Goal: Information Seeking & Learning: Learn about a topic

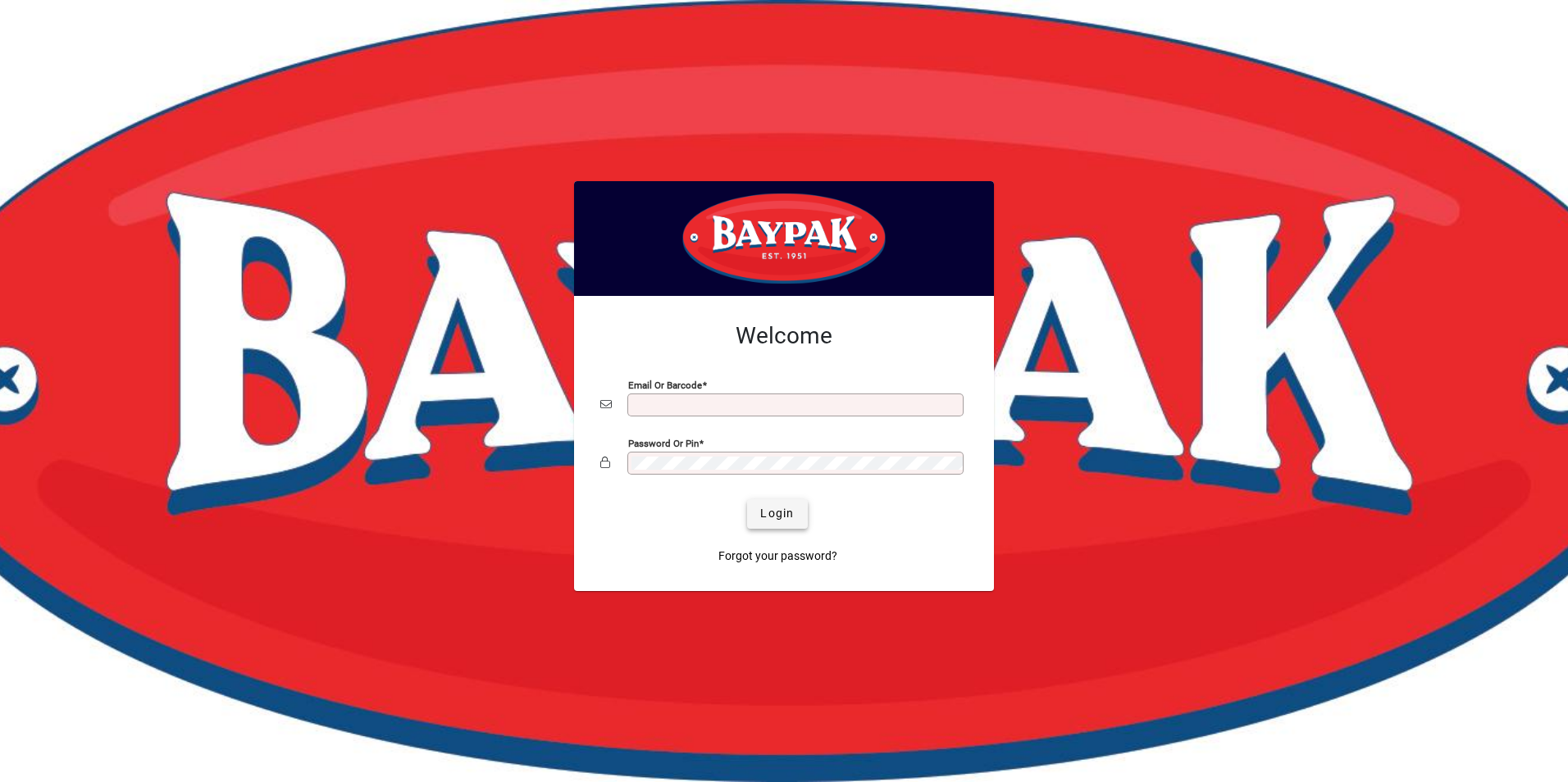
type input "**********"
click at [773, 514] on span "Login" at bounding box center [777, 514] width 33 height 18
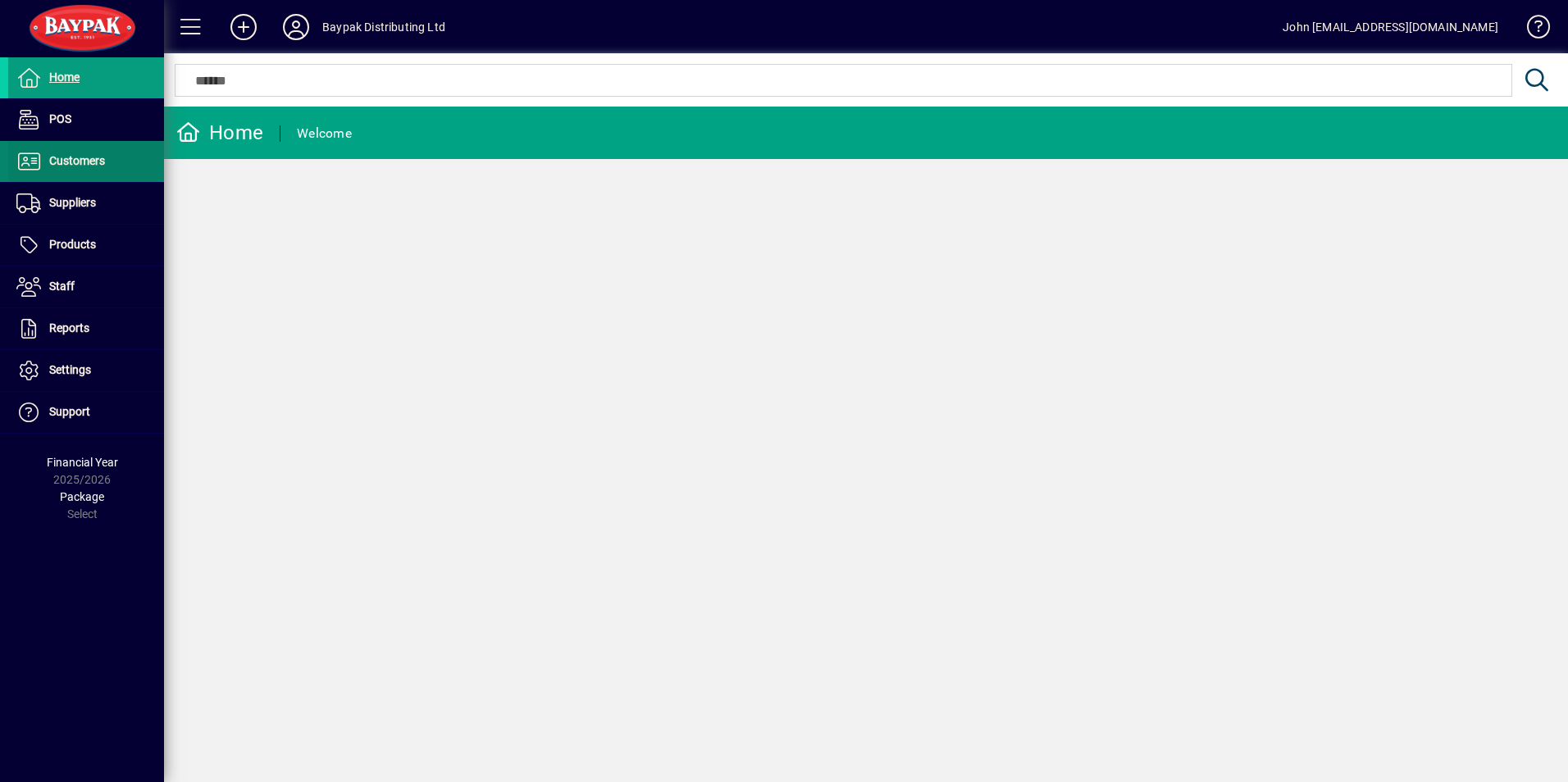
click at [70, 164] on span "Customers" at bounding box center [77, 161] width 56 height 13
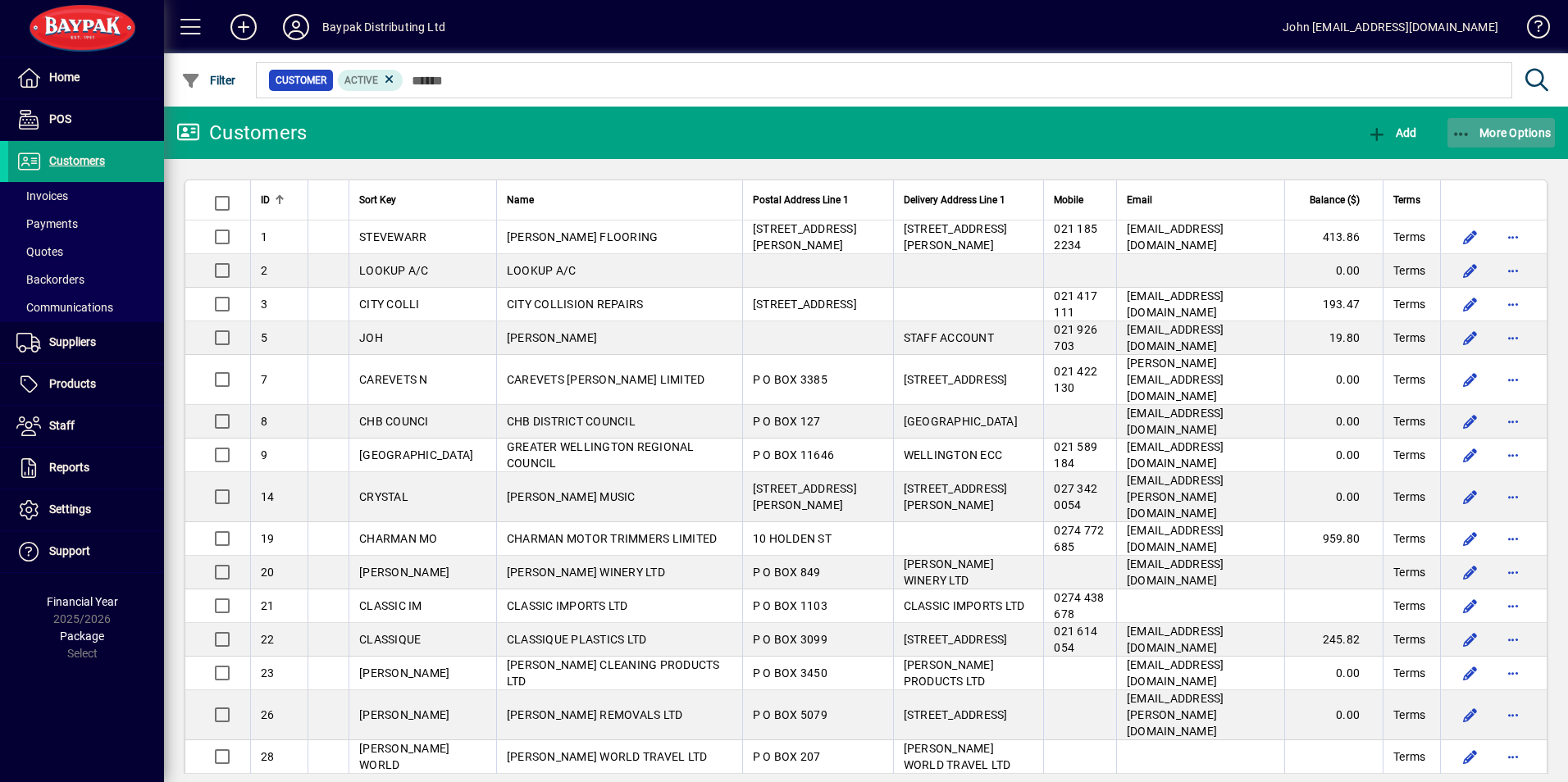
click at [1463, 131] on icon "button" at bounding box center [1461, 135] width 20 height 17
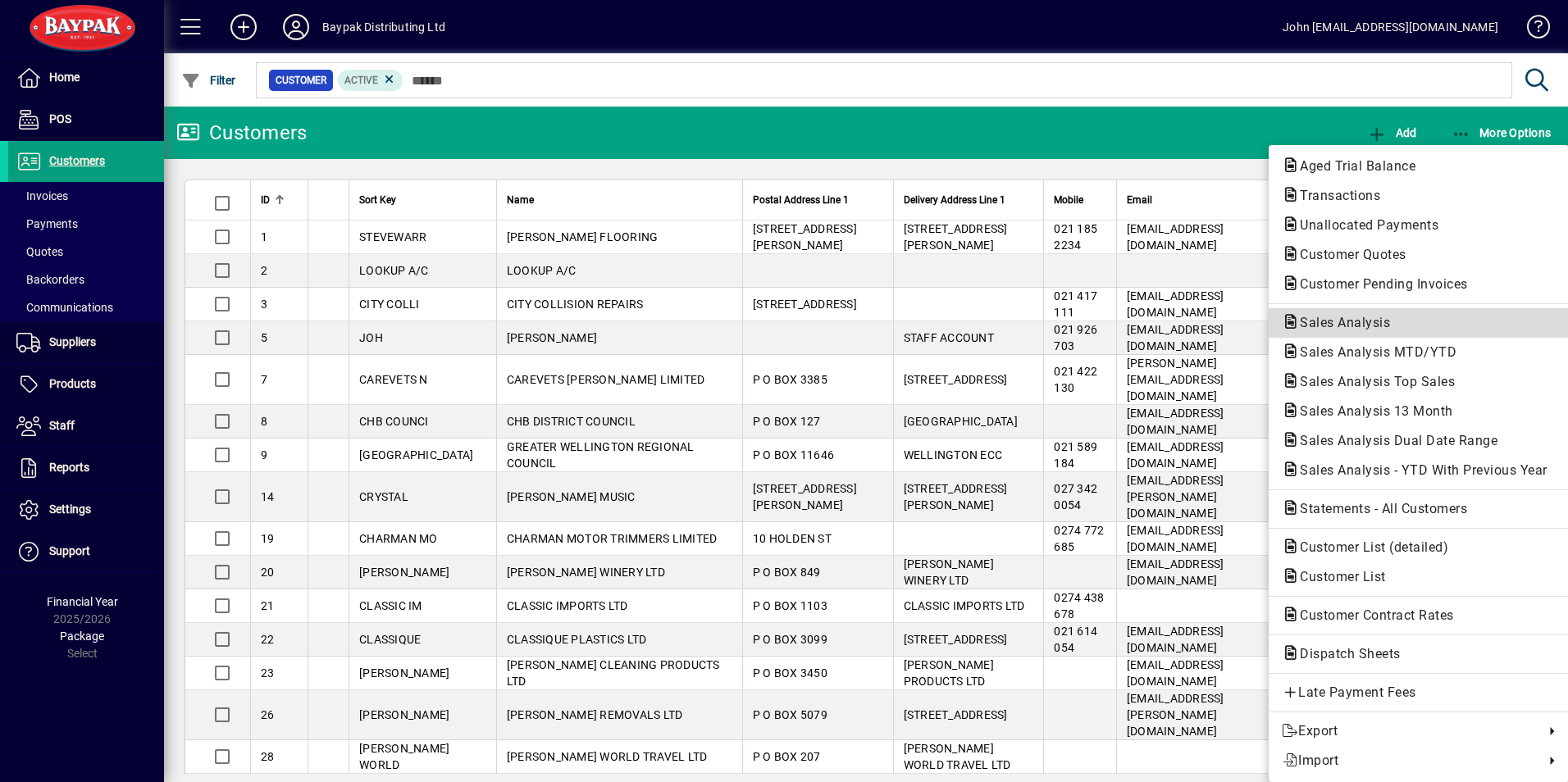
click at [1379, 317] on span "Sales Analysis" at bounding box center [1339, 322] width 116 height 16
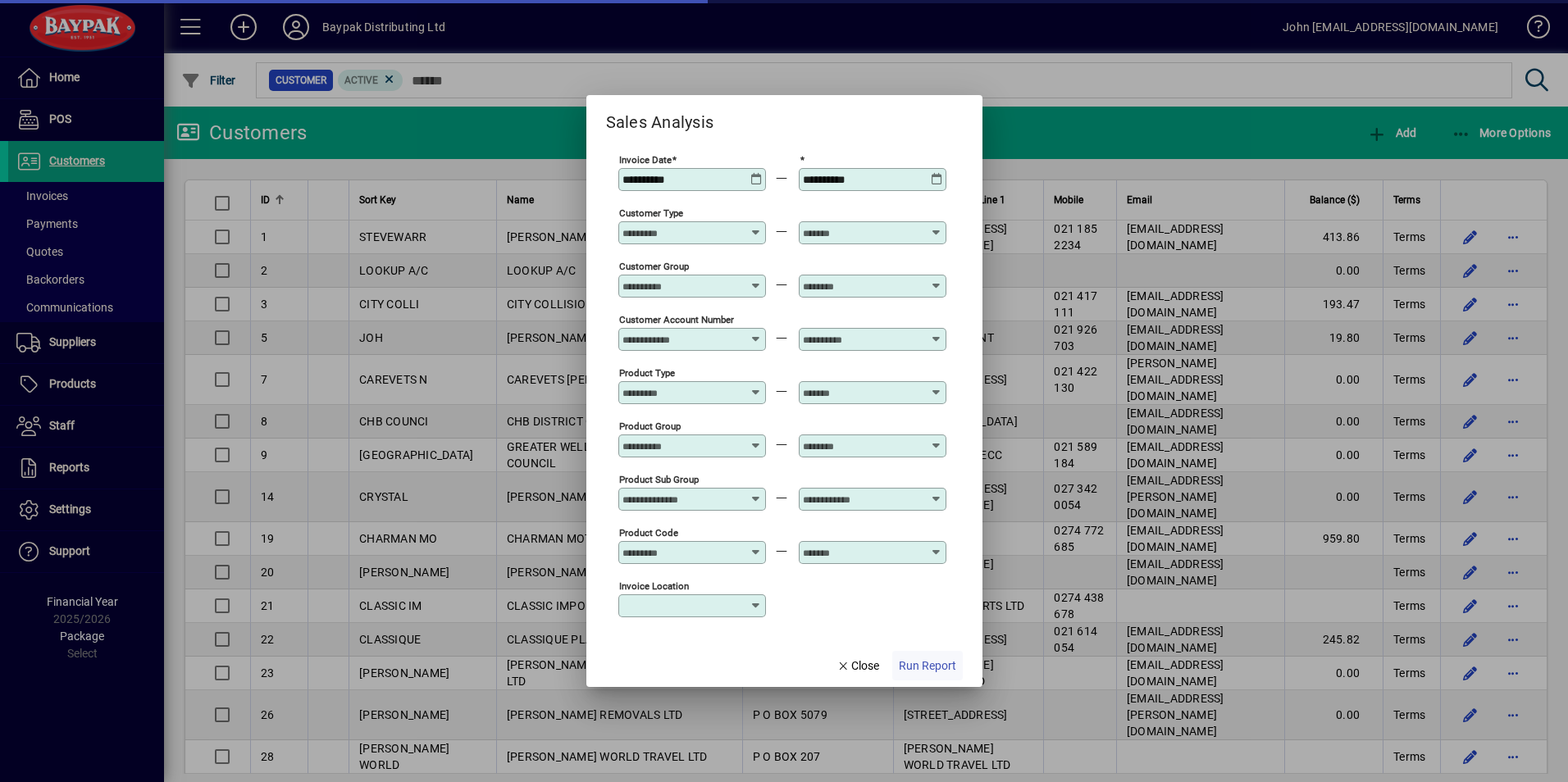
type input "**********"
click at [921, 664] on span "Run Report" at bounding box center [927, 666] width 58 height 18
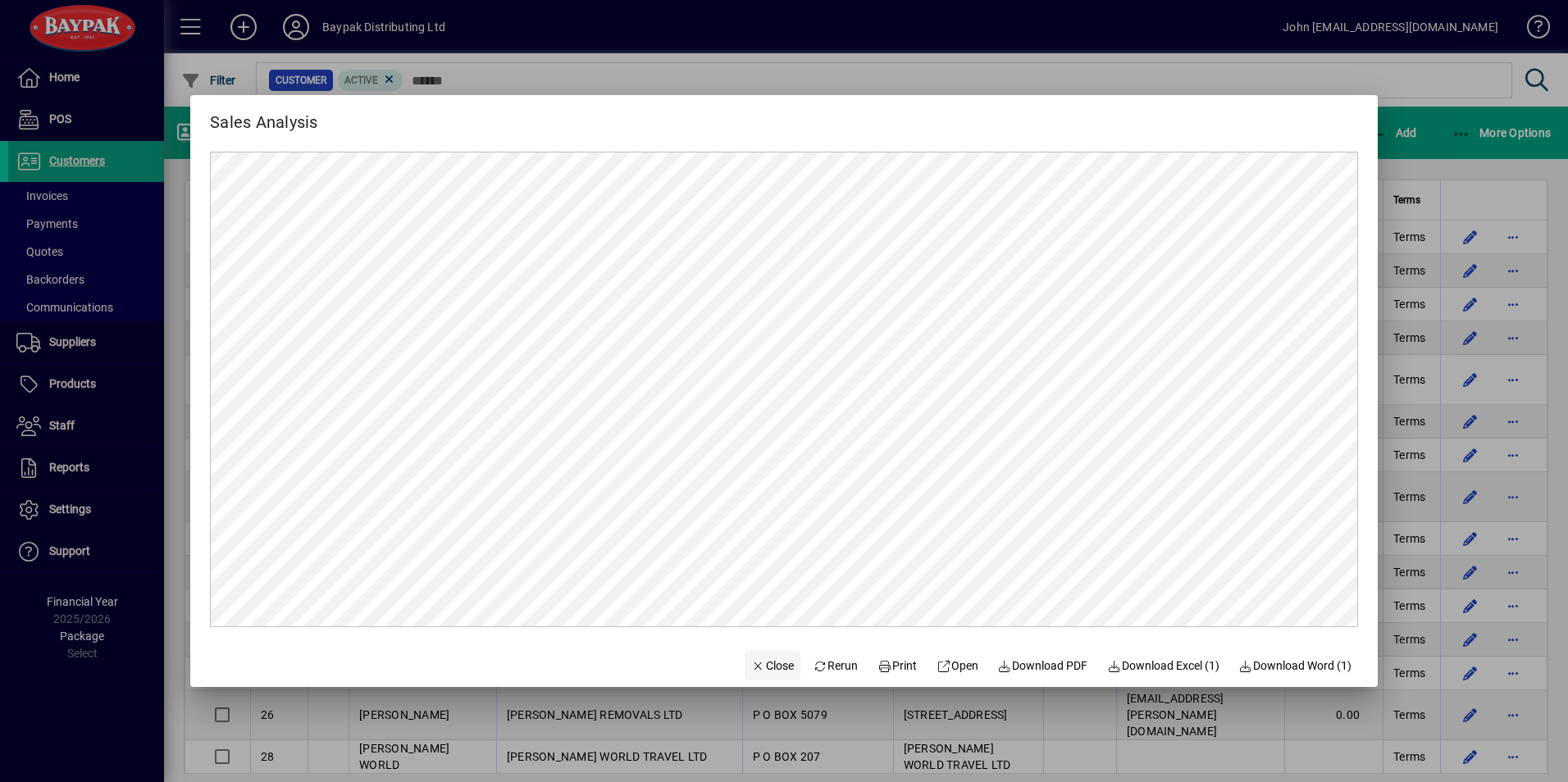
click at [760, 666] on span "Close" at bounding box center [772, 666] width 43 height 18
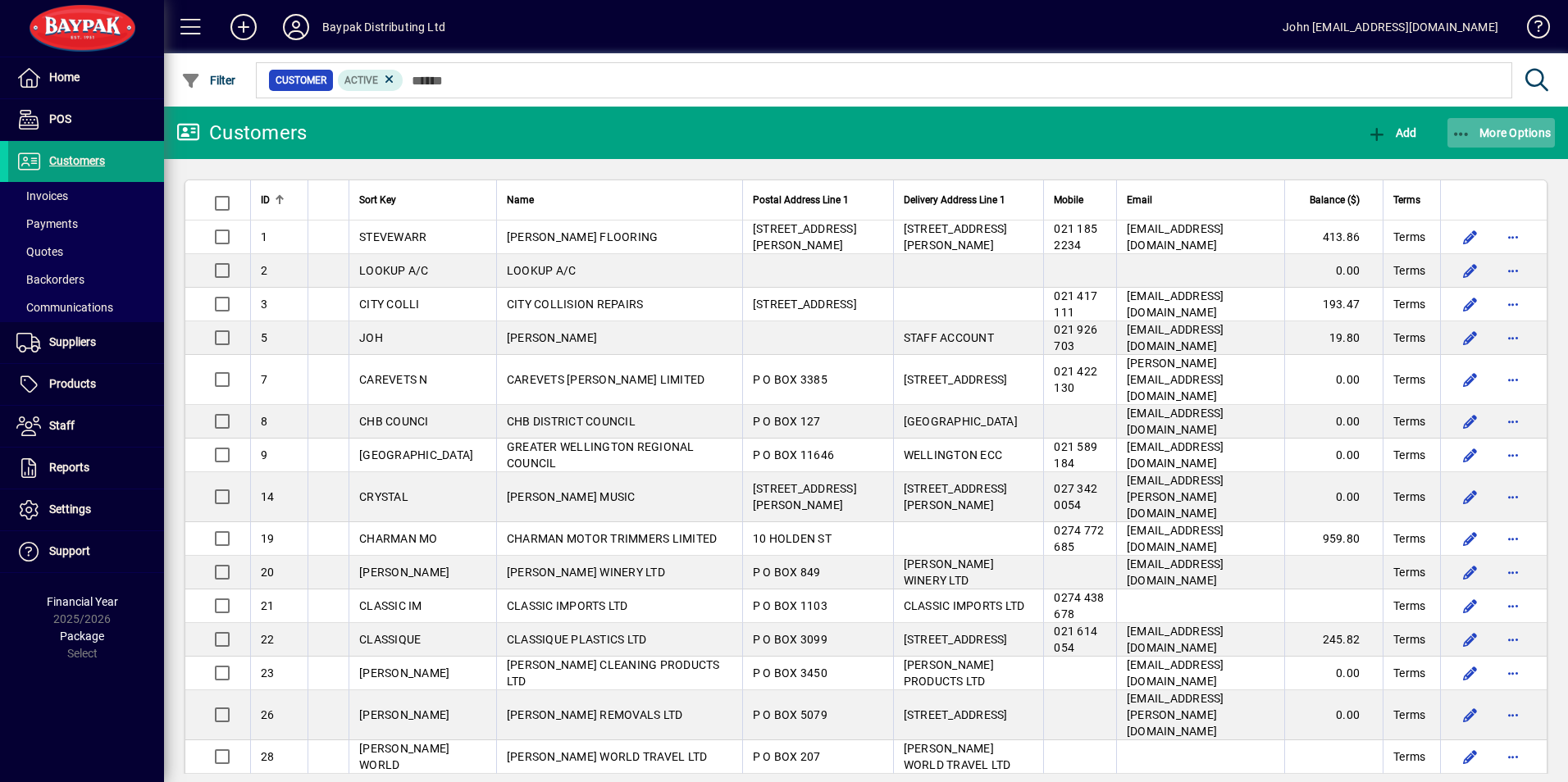
click at [1464, 126] on icon "button" at bounding box center [1461, 135] width 20 height 17
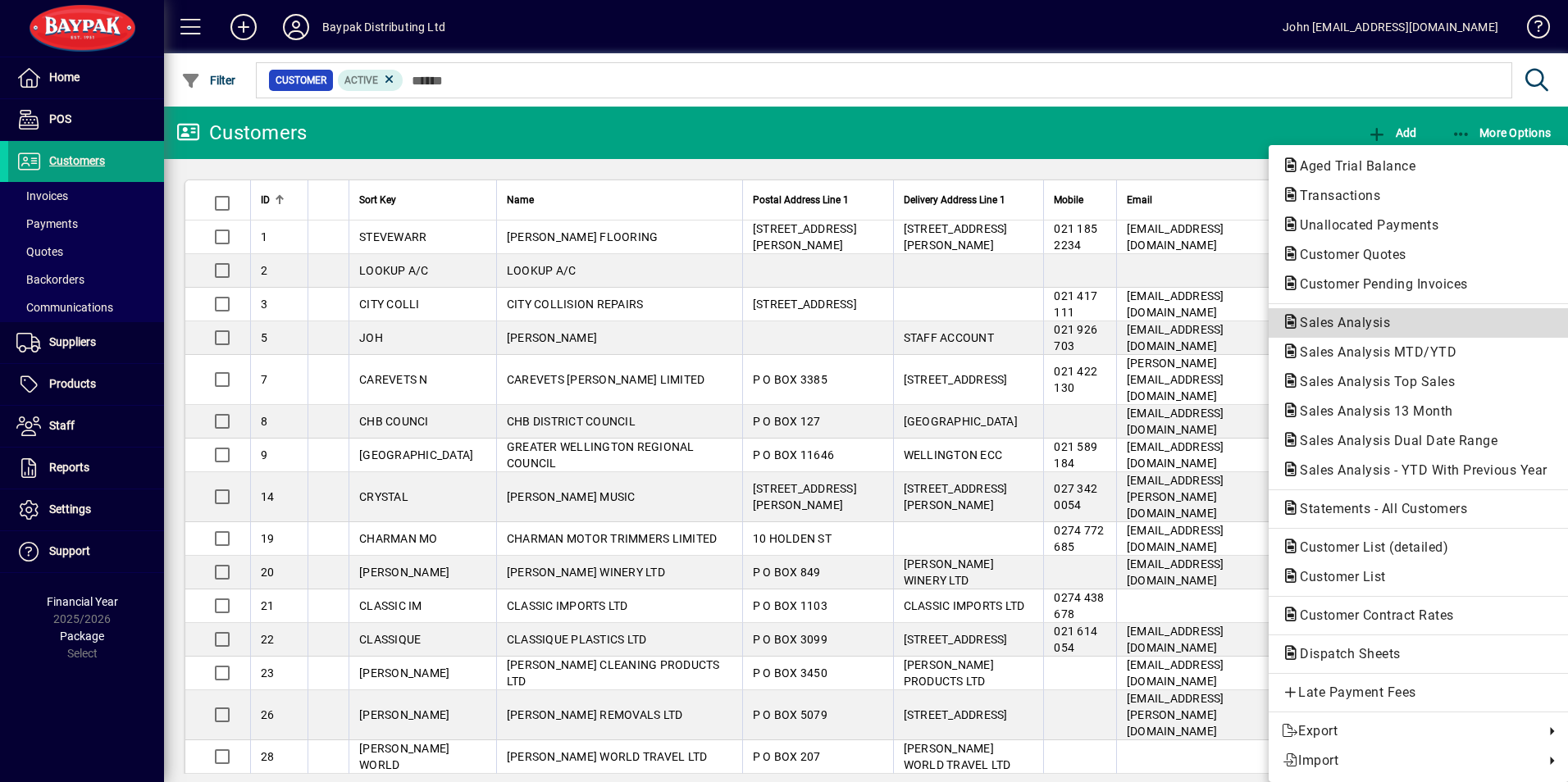
click at [1316, 325] on span "Sales Analysis" at bounding box center [1339, 322] width 116 height 16
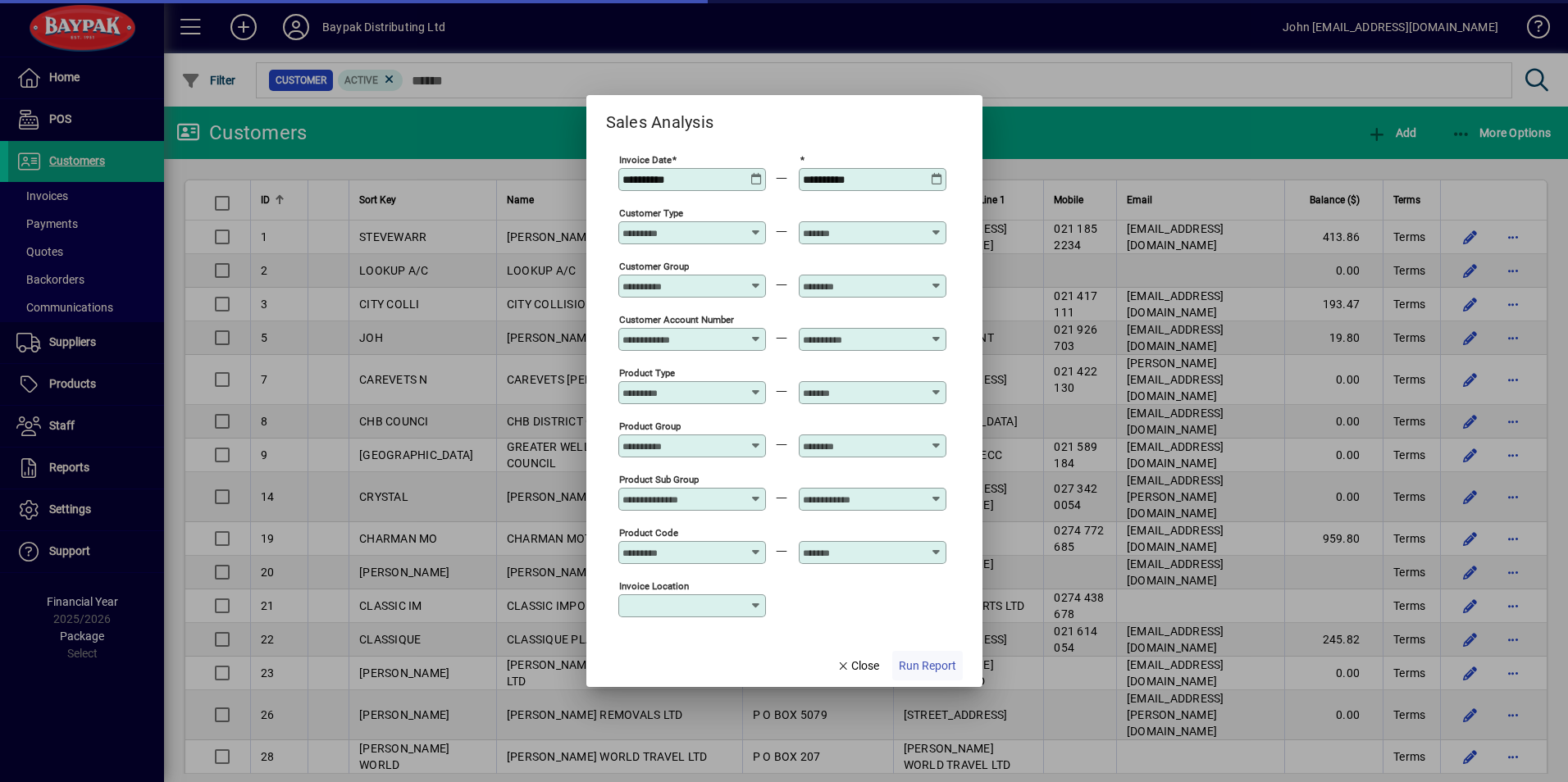
type input "**********"
click at [919, 661] on span "Run Report" at bounding box center [927, 666] width 58 height 18
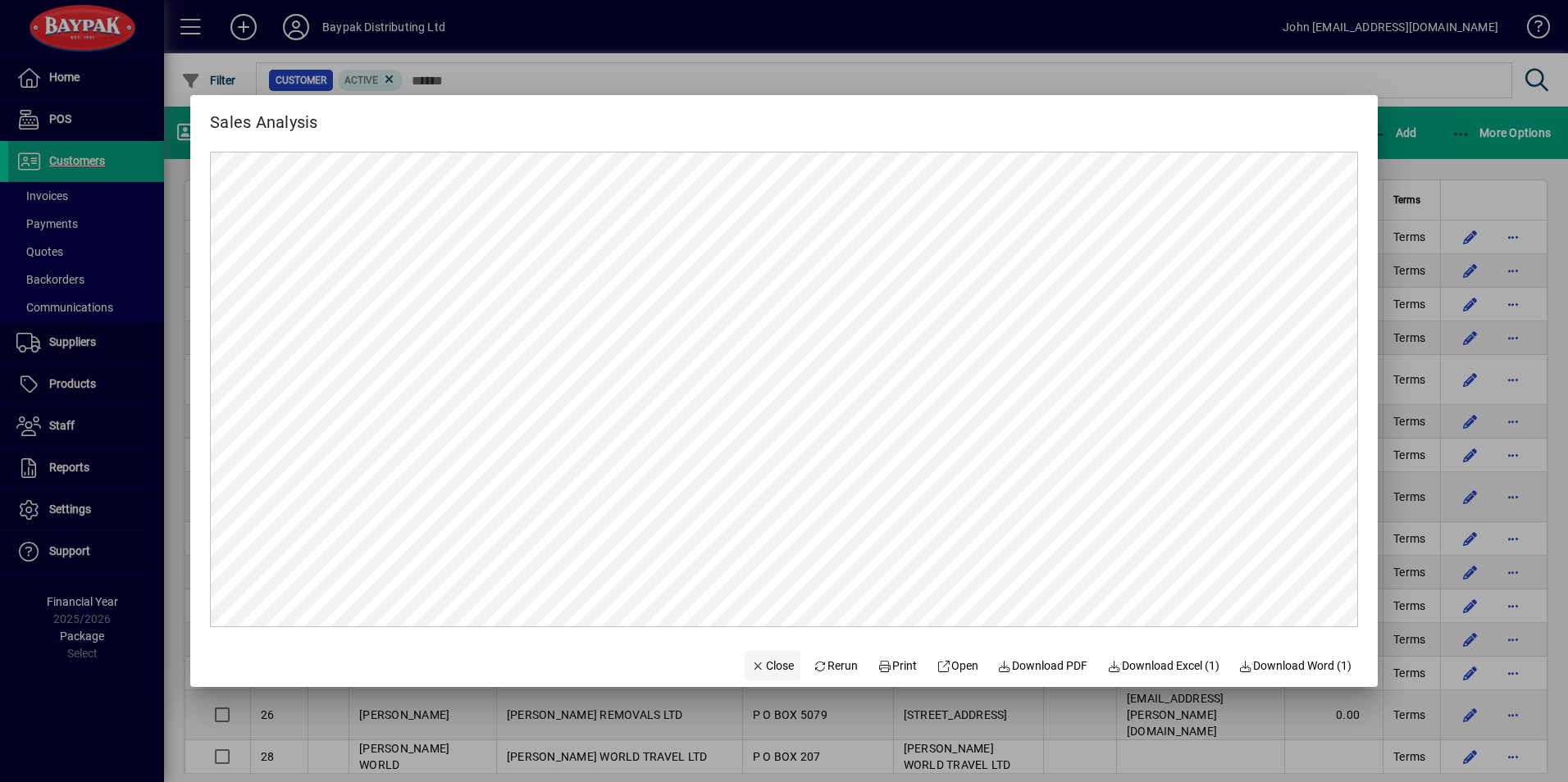
click at [768, 664] on span "Close" at bounding box center [772, 666] width 43 height 18
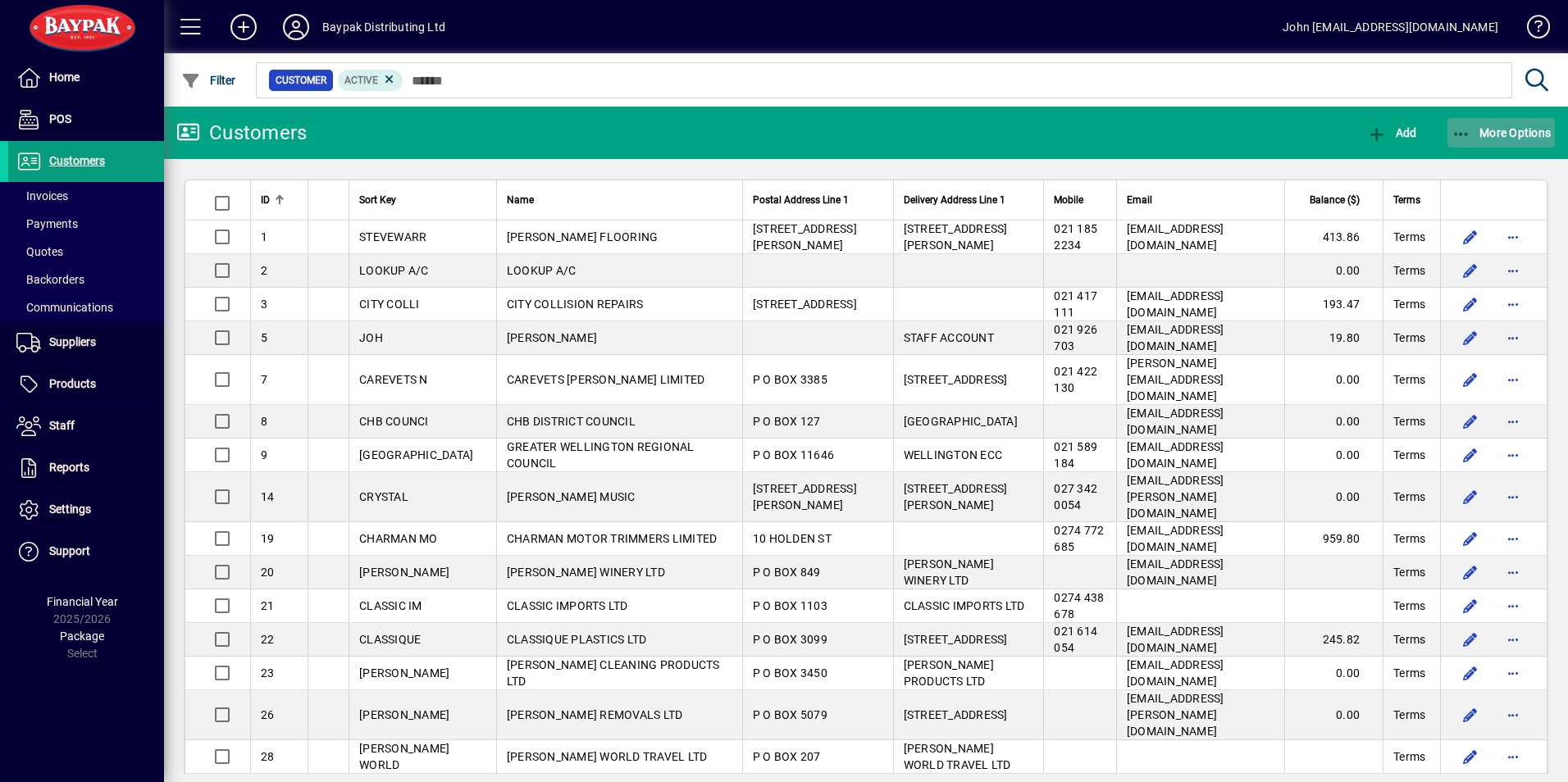
click at [1460, 131] on icon "button" at bounding box center [1461, 135] width 20 height 17
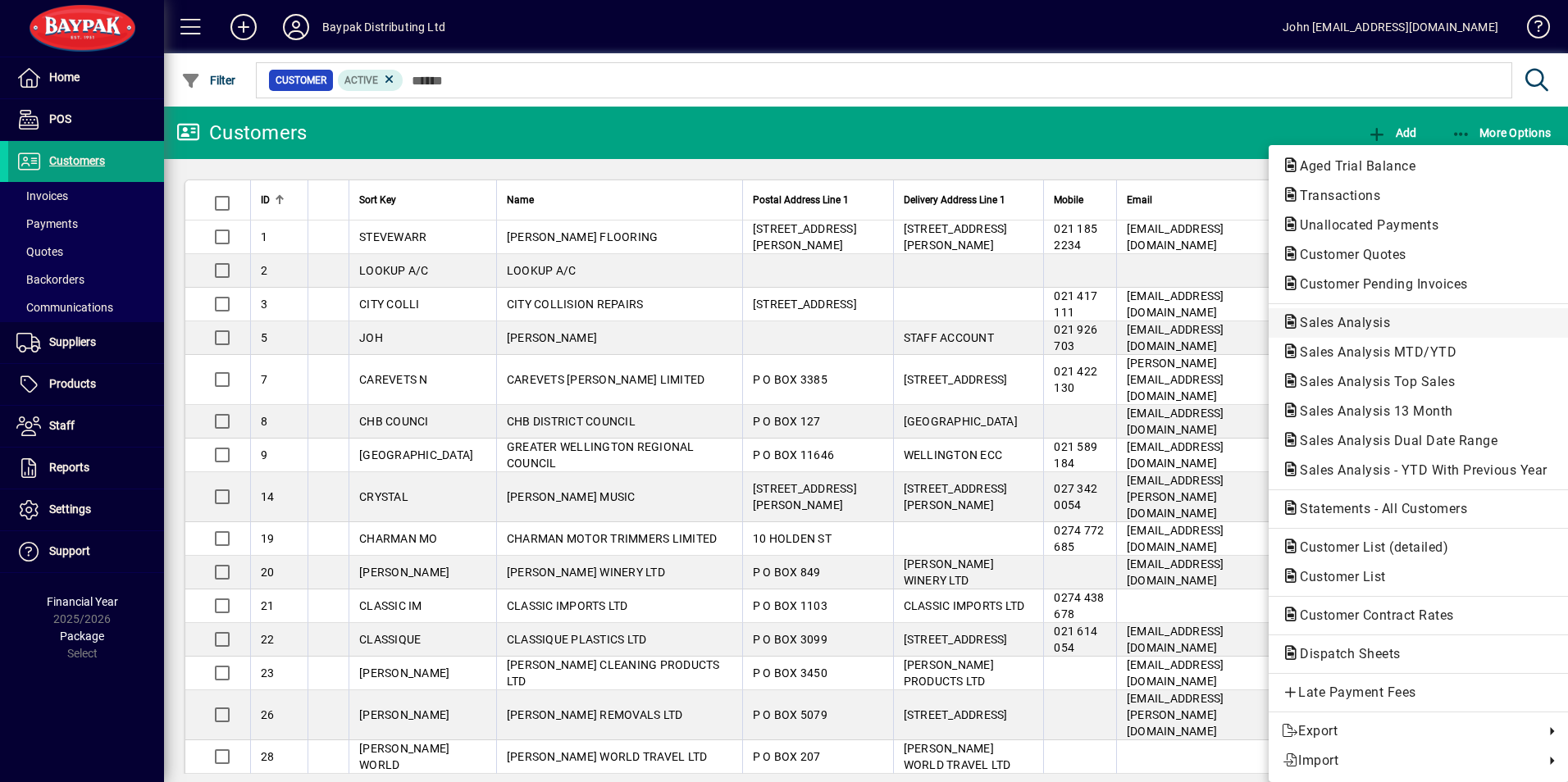
click at [1337, 319] on span "Sales Analysis" at bounding box center [1339, 322] width 116 height 16
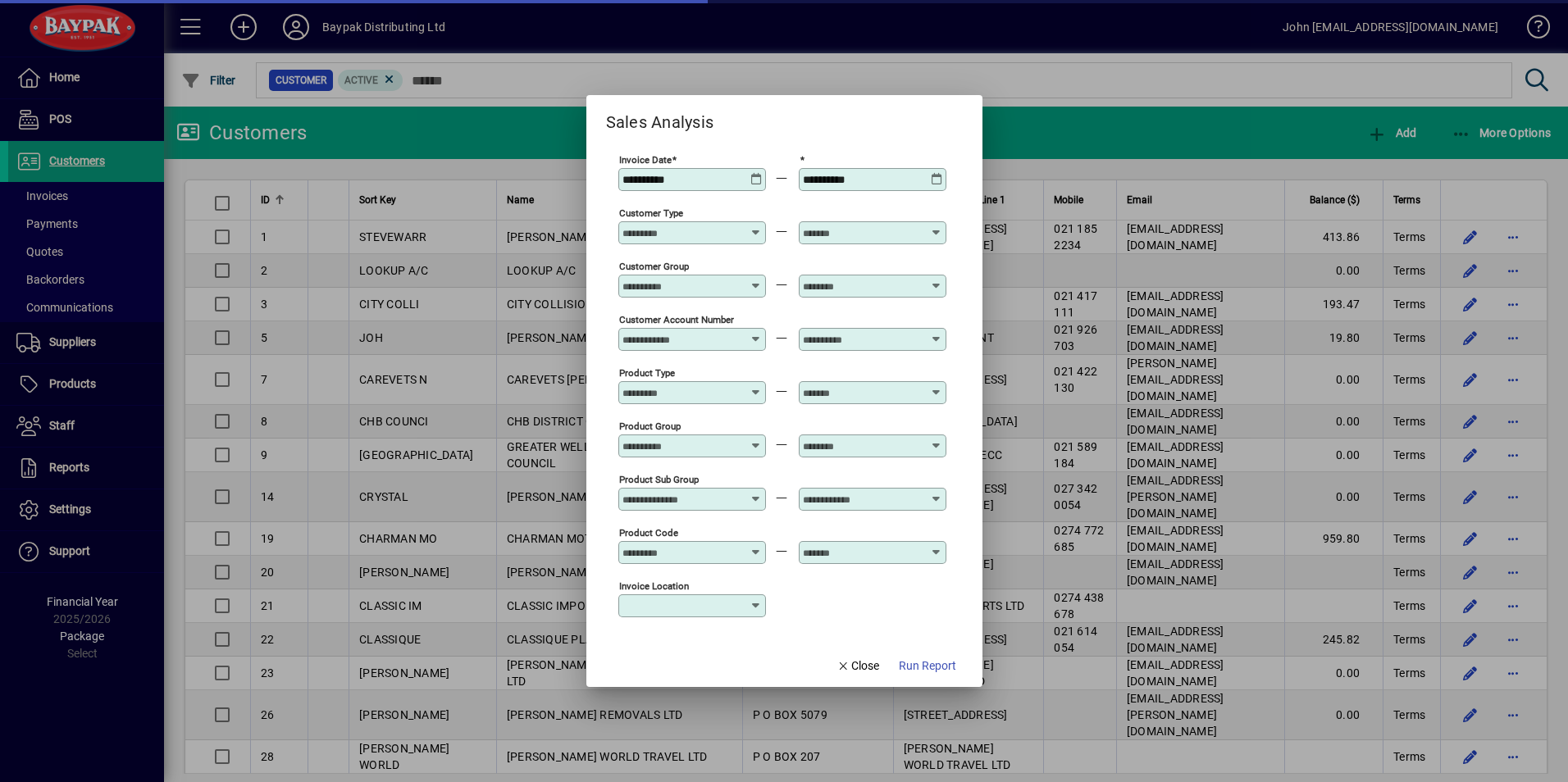
click at [758, 173] on icon at bounding box center [756, 173] width 12 height 0
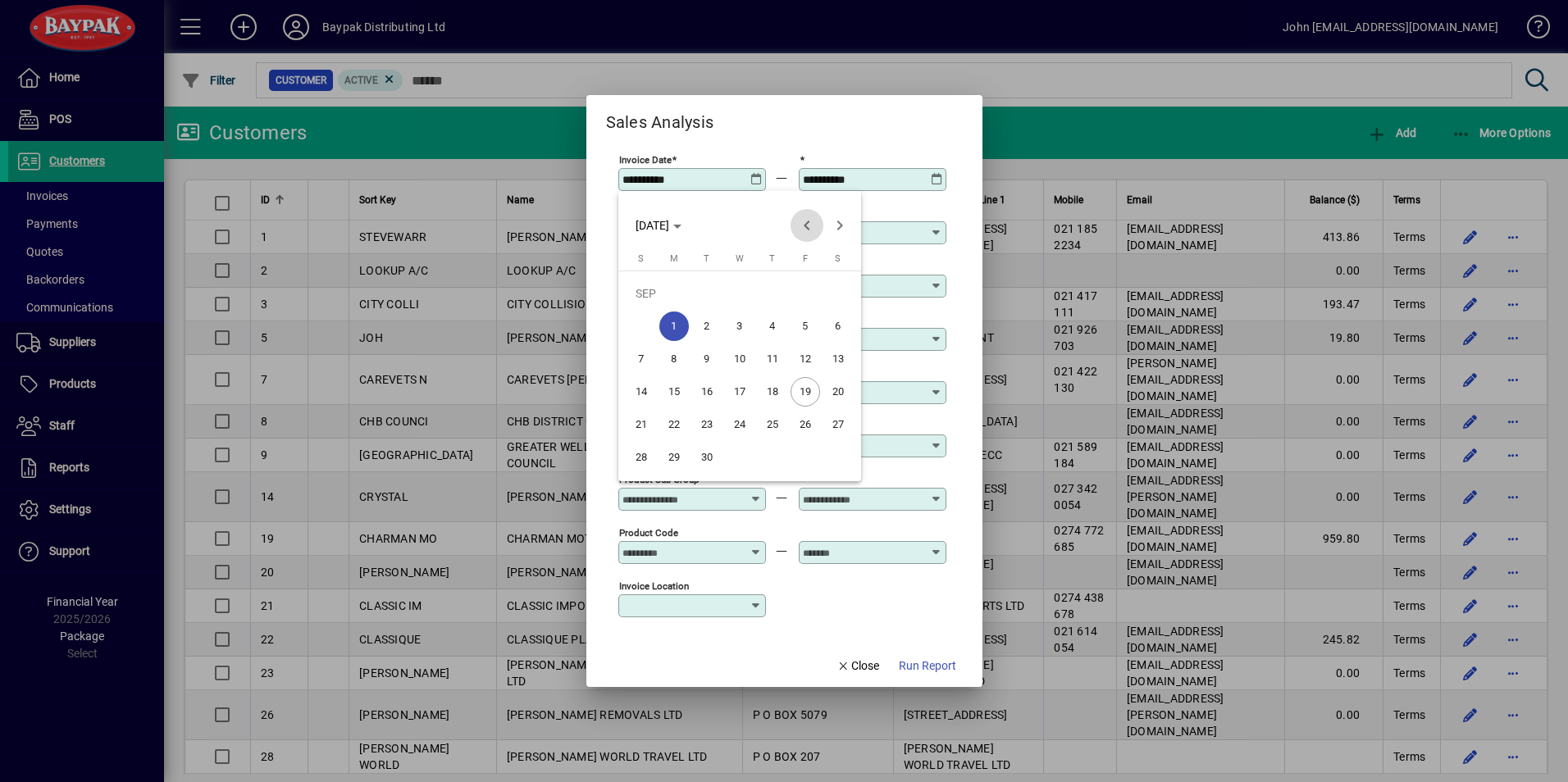
click at [803, 223] on span "Previous month" at bounding box center [806, 225] width 33 height 33
click at [808, 391] on span "22" at bounding box center [805, 392] width 30 height 30
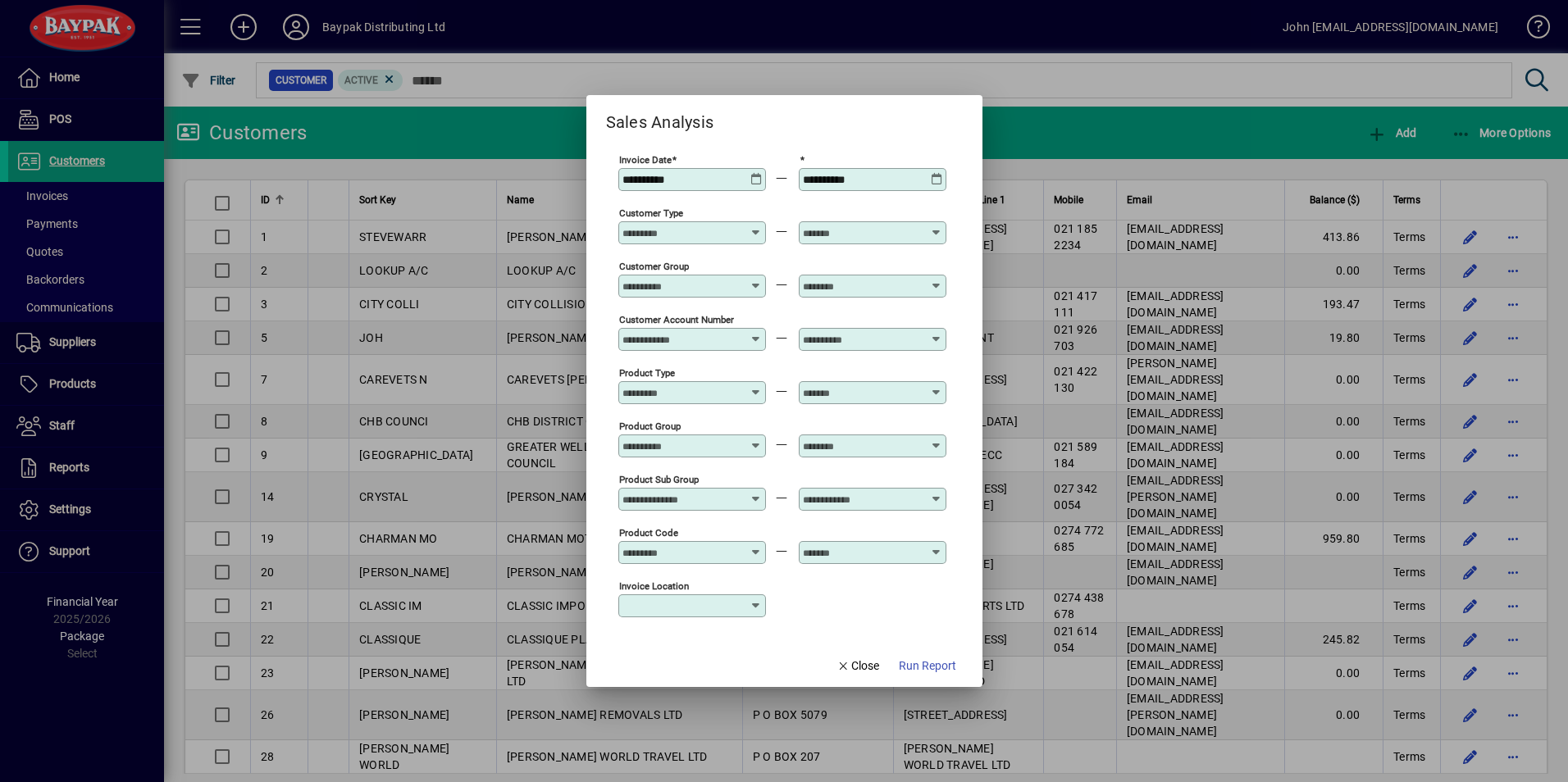
click at [754, 173] on icon at bounding box center [756, 173] width 12 height 0
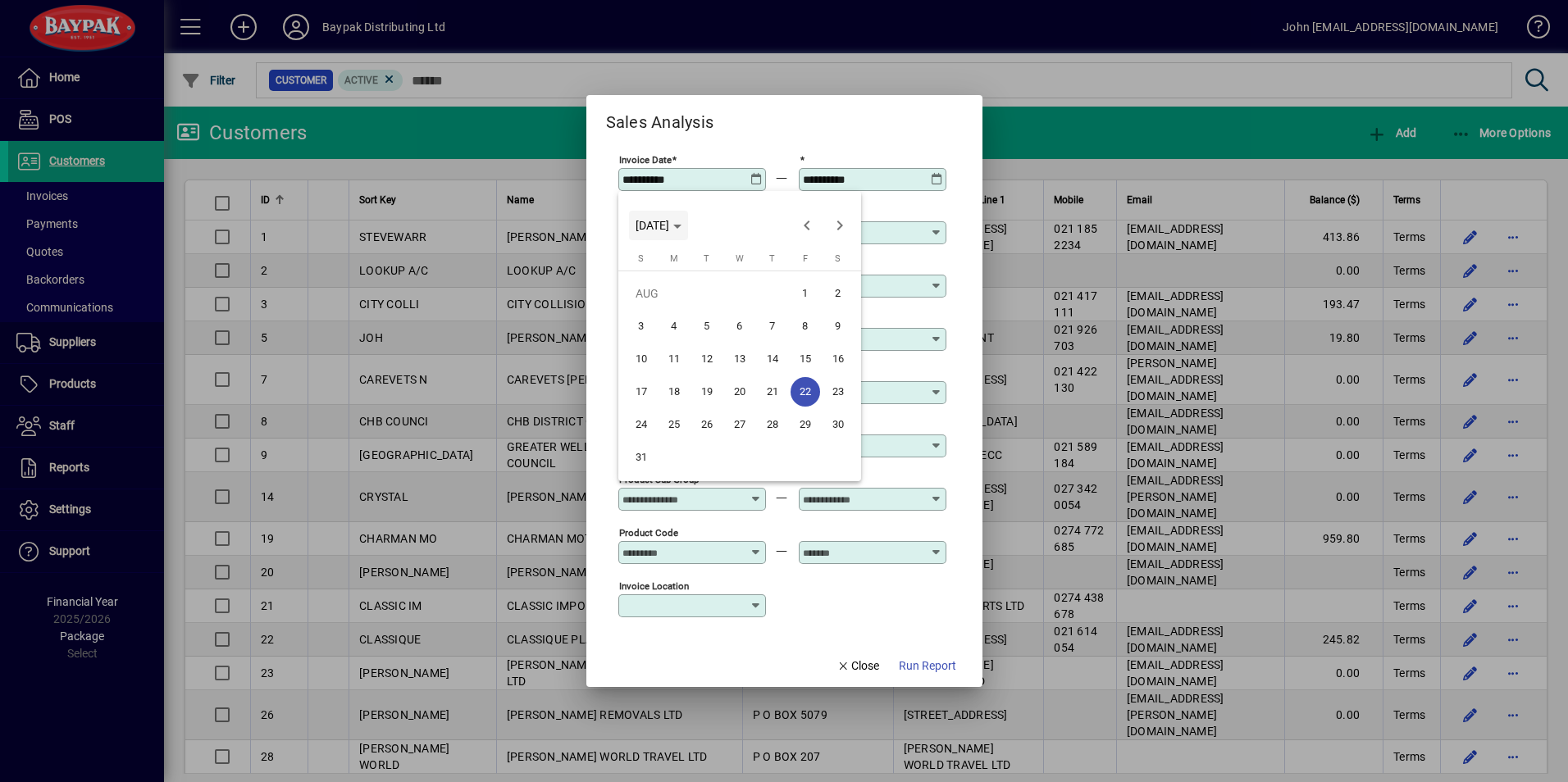
click at [669, 226] on span "[DATE]" at bounding box center [652, 226] width 33 height 13
click at [660, 344] on span "2024" at bounding box center [653, 342] width 52 height 30
click at [659, 370] on span "SEP" at bounding box center [653, 374] width 52 height 30
click at [798, 396] on span "20" at bounding box center [805, 392] width 30 height 30
type input "**********"
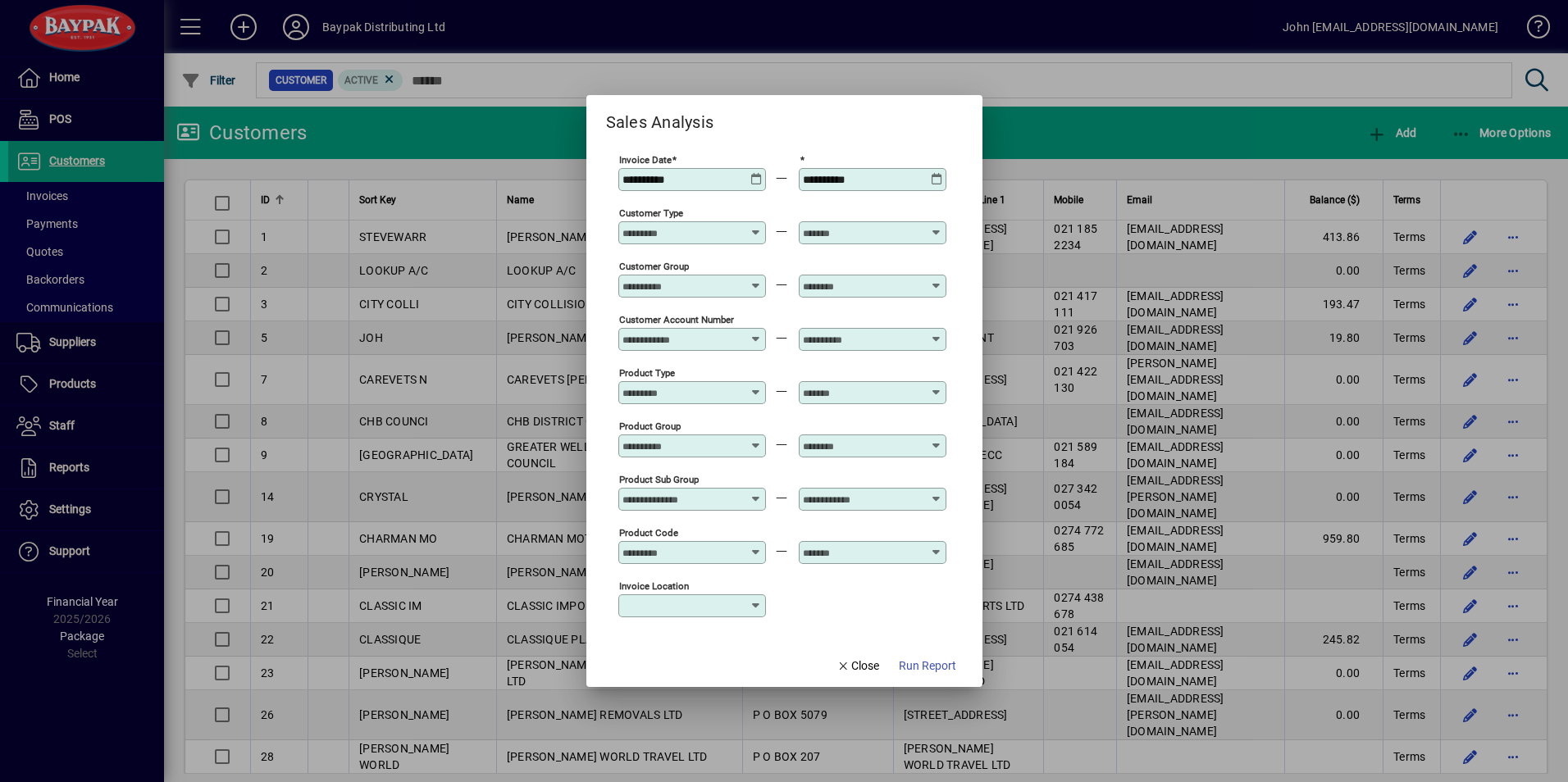
click at [934, 173] on icon at bounding box center [936, 173] width 12 height 0
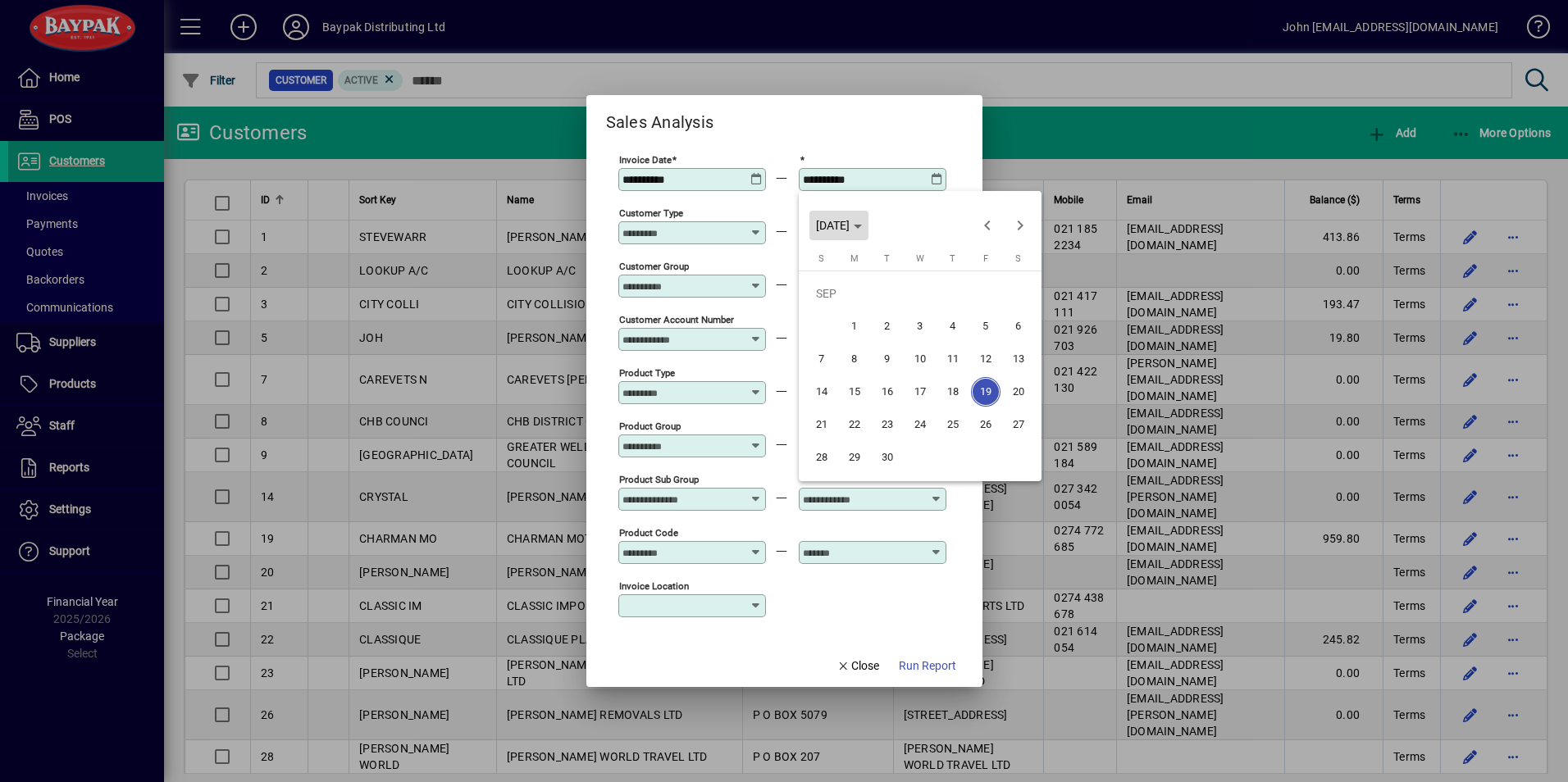
click at [849, 227] on span "[DATE]" at bounding box center [832, 226] width 33 height 13
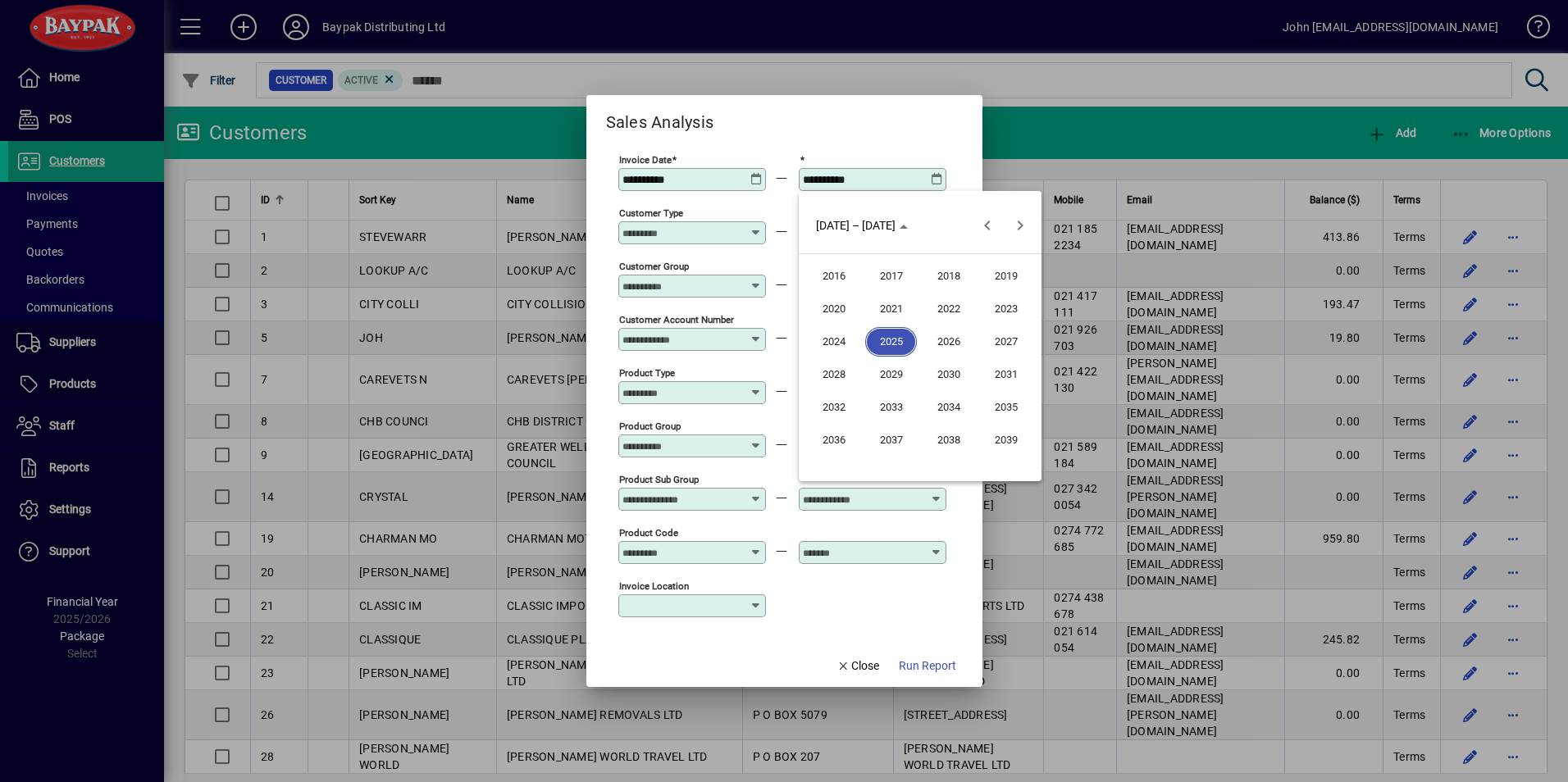
click at [834, 343] on span "2024" at bounding box center [833, 342] width 52 height 30
click at [833, 375] on span "SEP" at bounding box center [833, 374] width 52 height 30
click at [844, 458] on span "30" at bounding box center [855, 458] width 30 height 30
type input "**********"
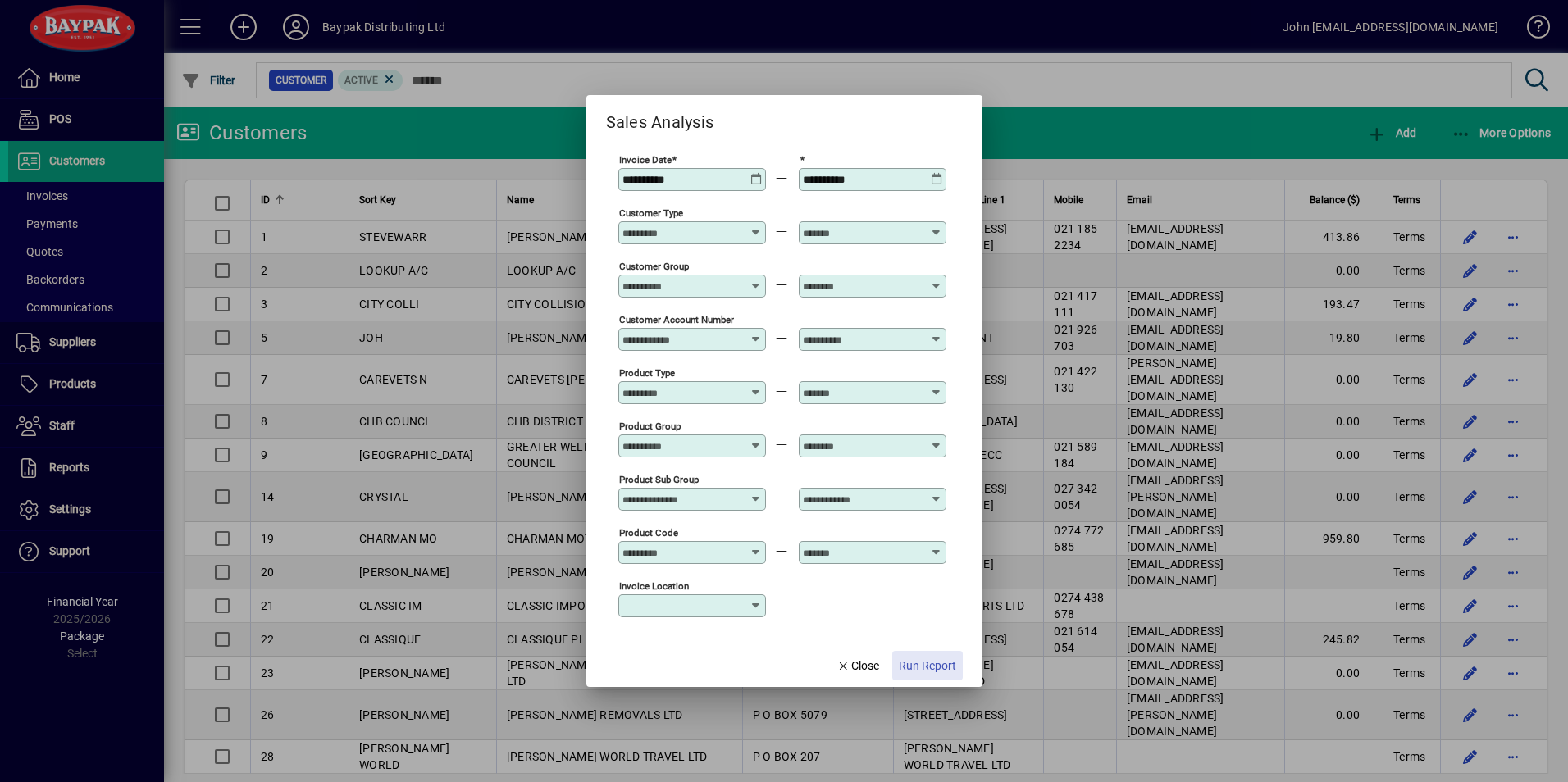
click at [923, 661] on span "Run Report" at bounding box center [927, 666] width 58 height 18
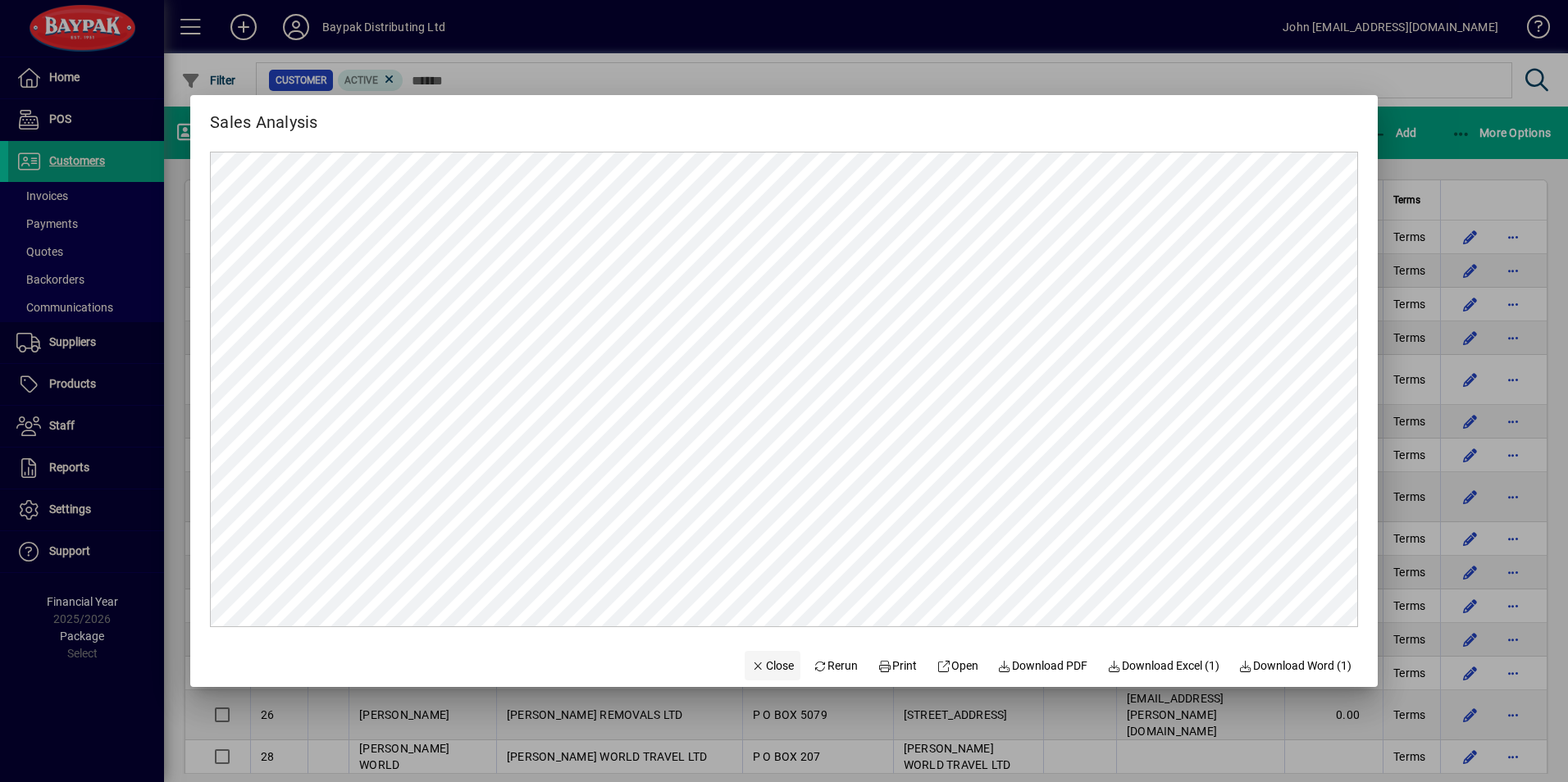
click at [765, 667] on span "Close" at bounding box center [772, 666] width 43 height 18
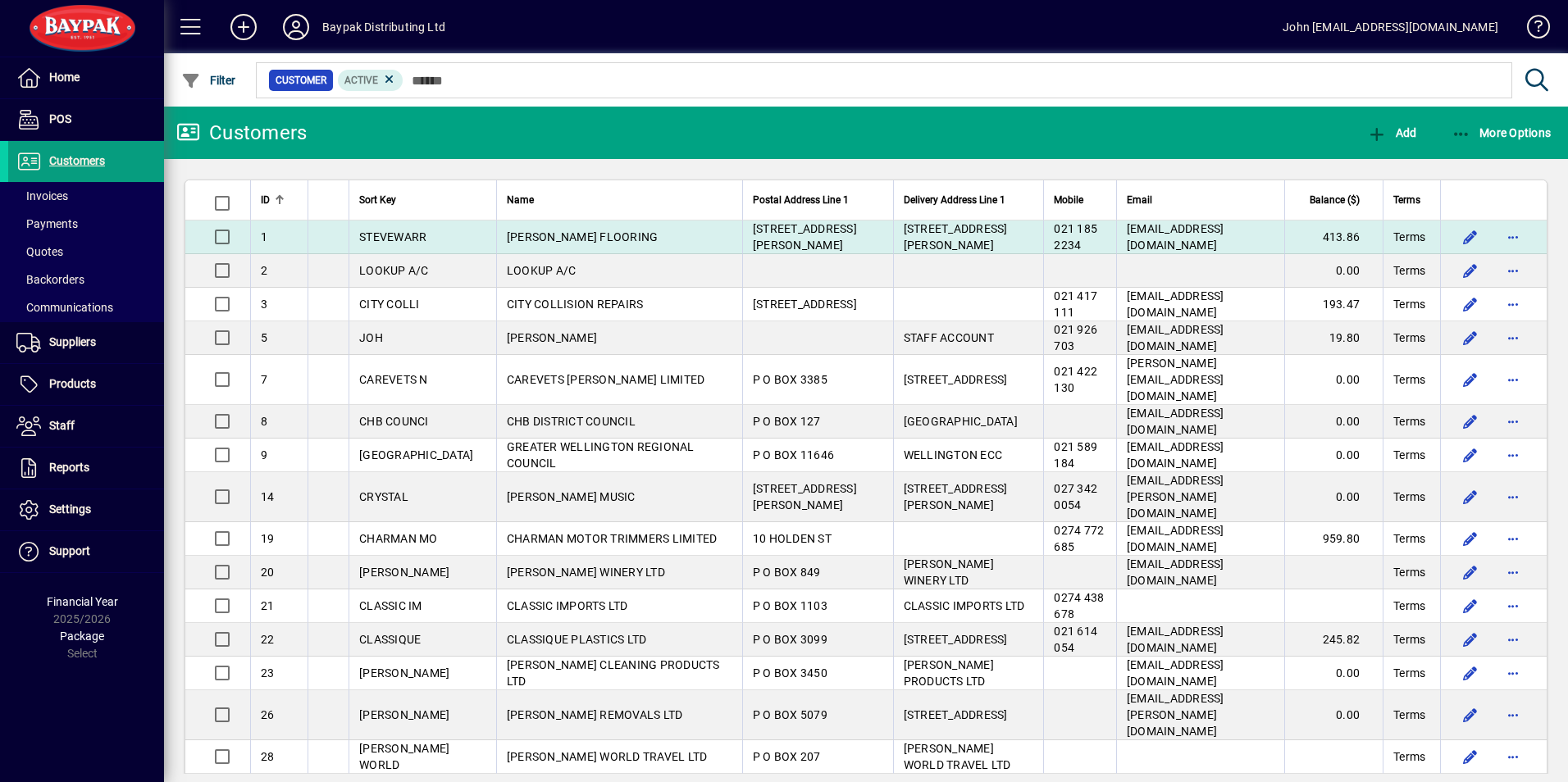
click at [521, 235] on span "[PERSON_NAME] FLOORING" at bounding box center [581, 237] width 151 height 13
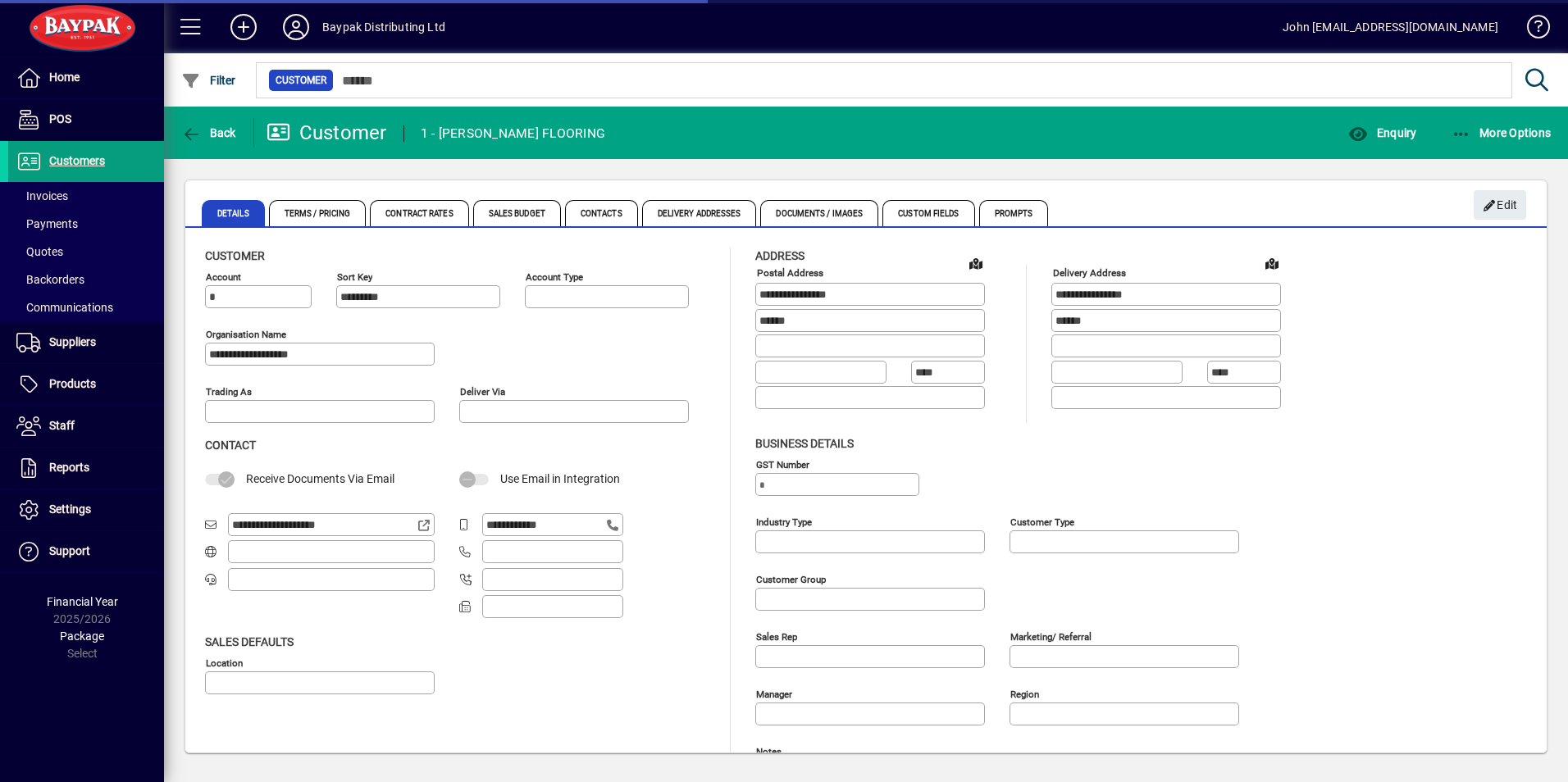
type input "**********"
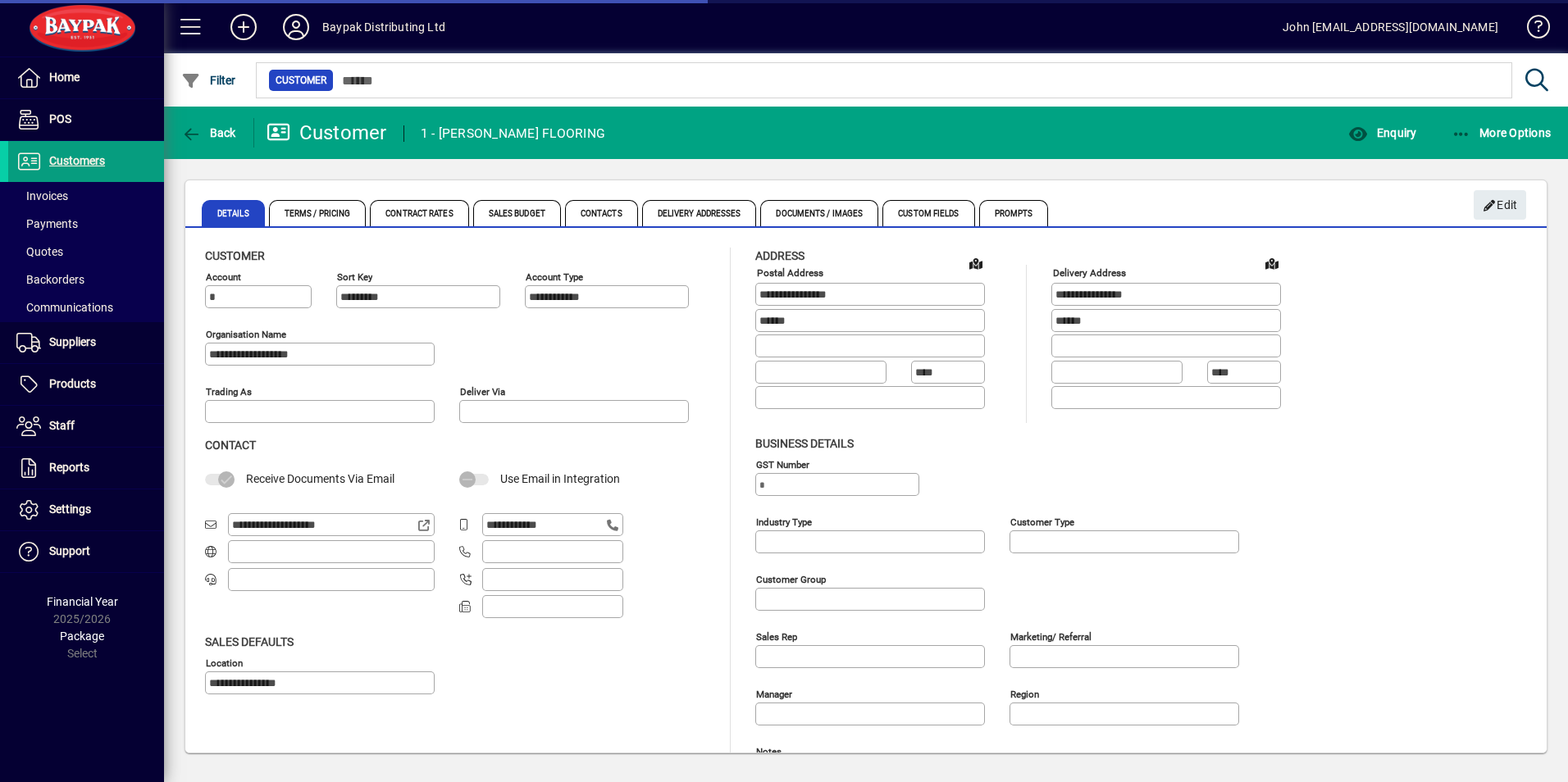
type input "**********"
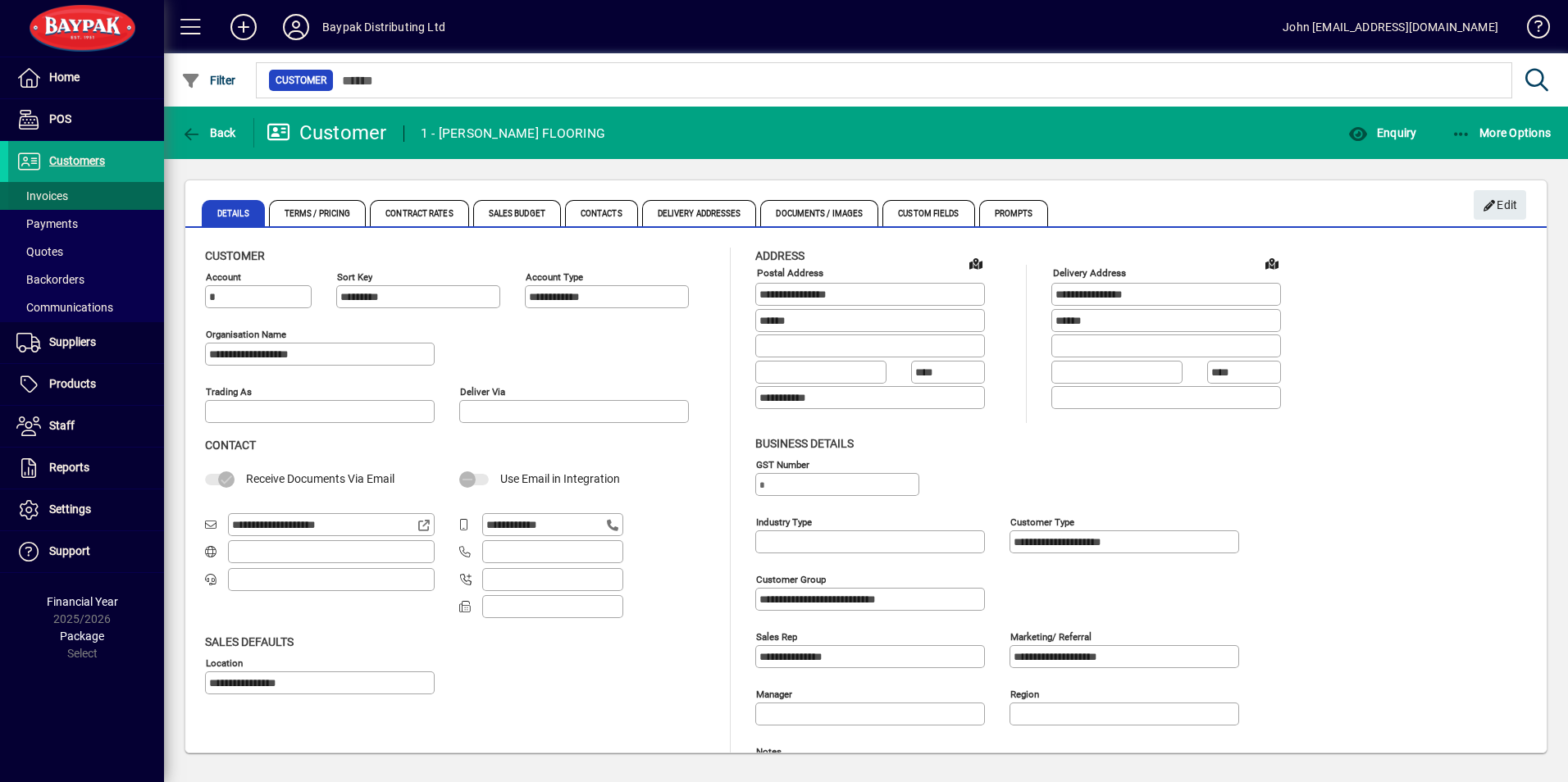
click at [58, 190] on span "Invoices" at bounding box center [43, 196] width 52 height 13
